Goal: Information Seeking & Learning: Learn about a topic

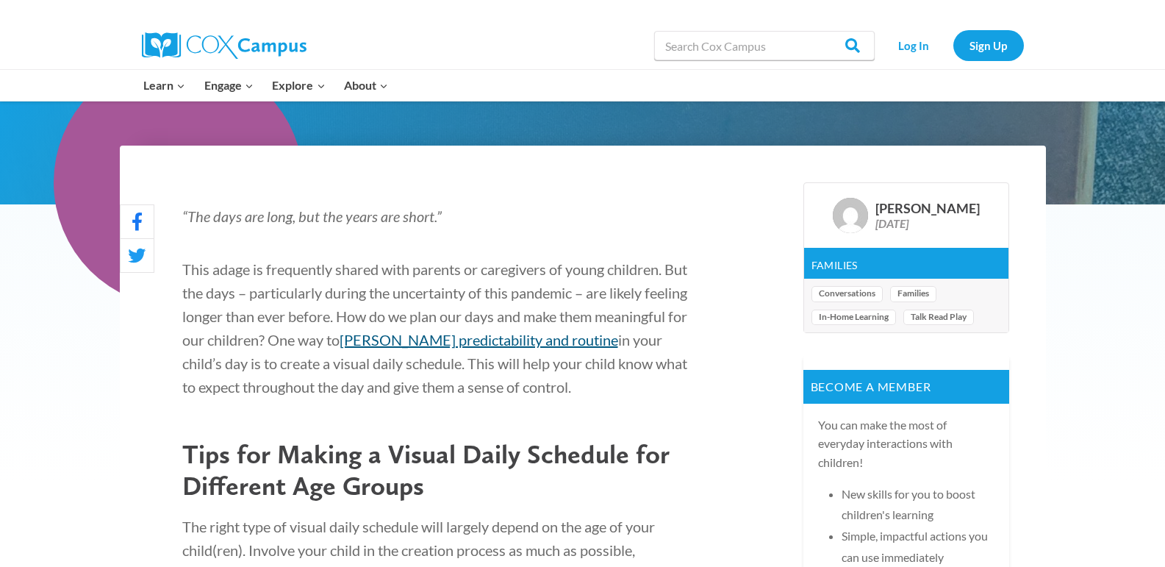
click at [424, 338] on link "foster predictability and routine" at bounding box center [479, 340] width 279 height 18
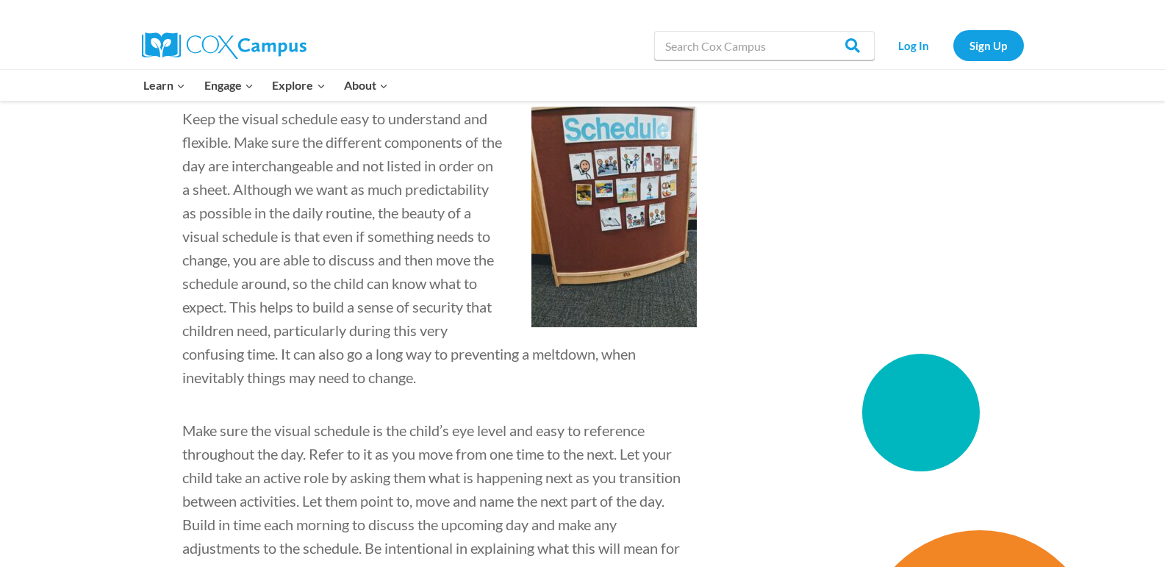
scroll to position [1397, 0]
